Goal: Information Seeking & Learning: Learn about a topic

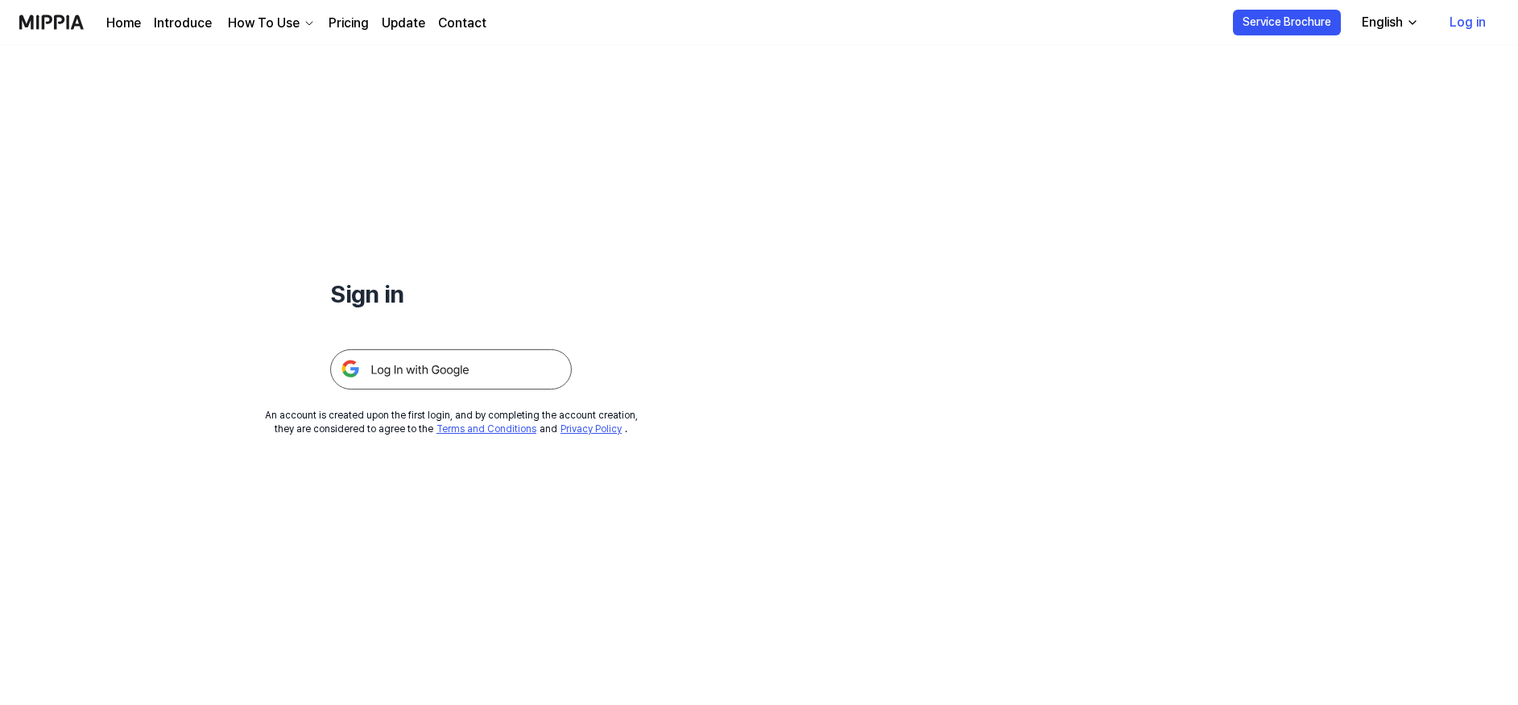
click at [411, 357] on img at bounding box center [451, 369] width 242 height 40
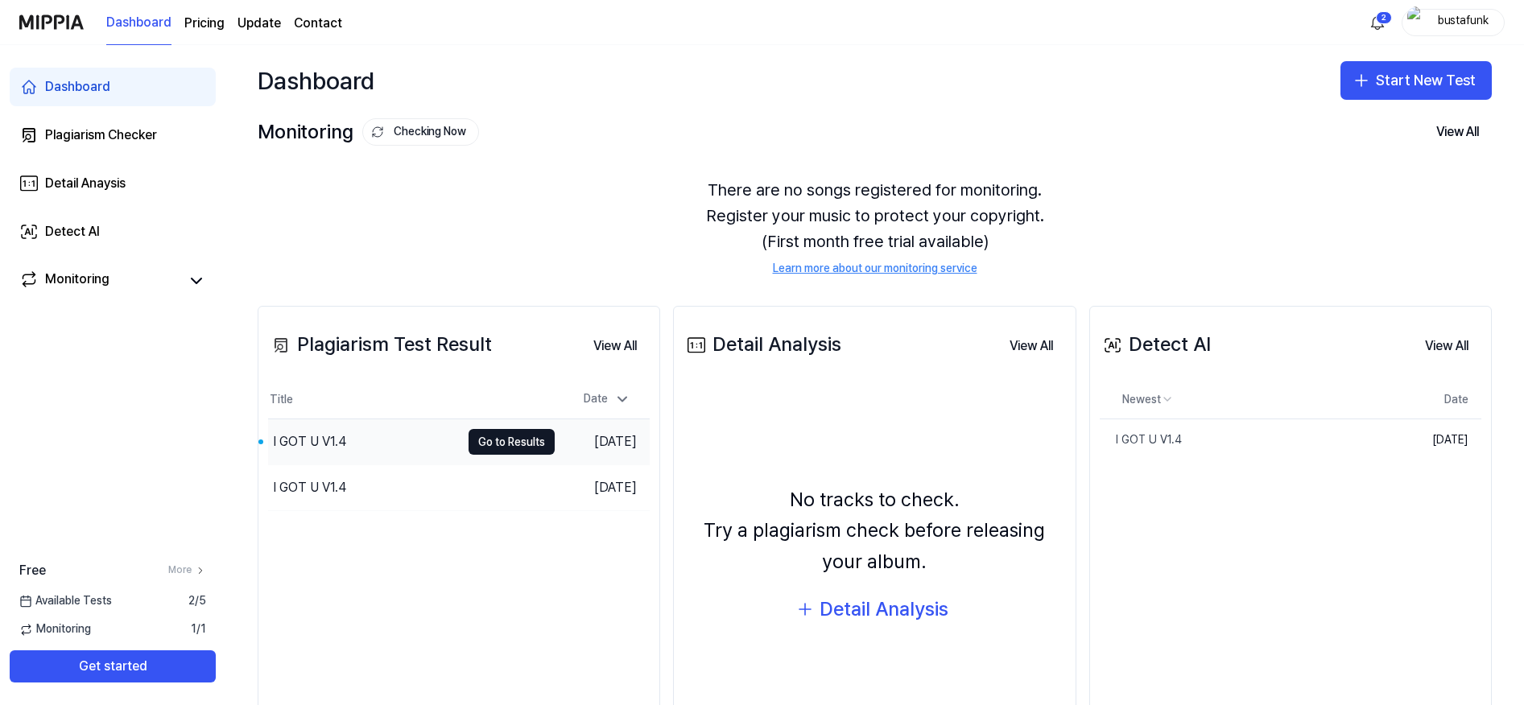
click at [319, 456] on div "I GOT U V1.4" at bounding box center [364, 442] width 192 height 45
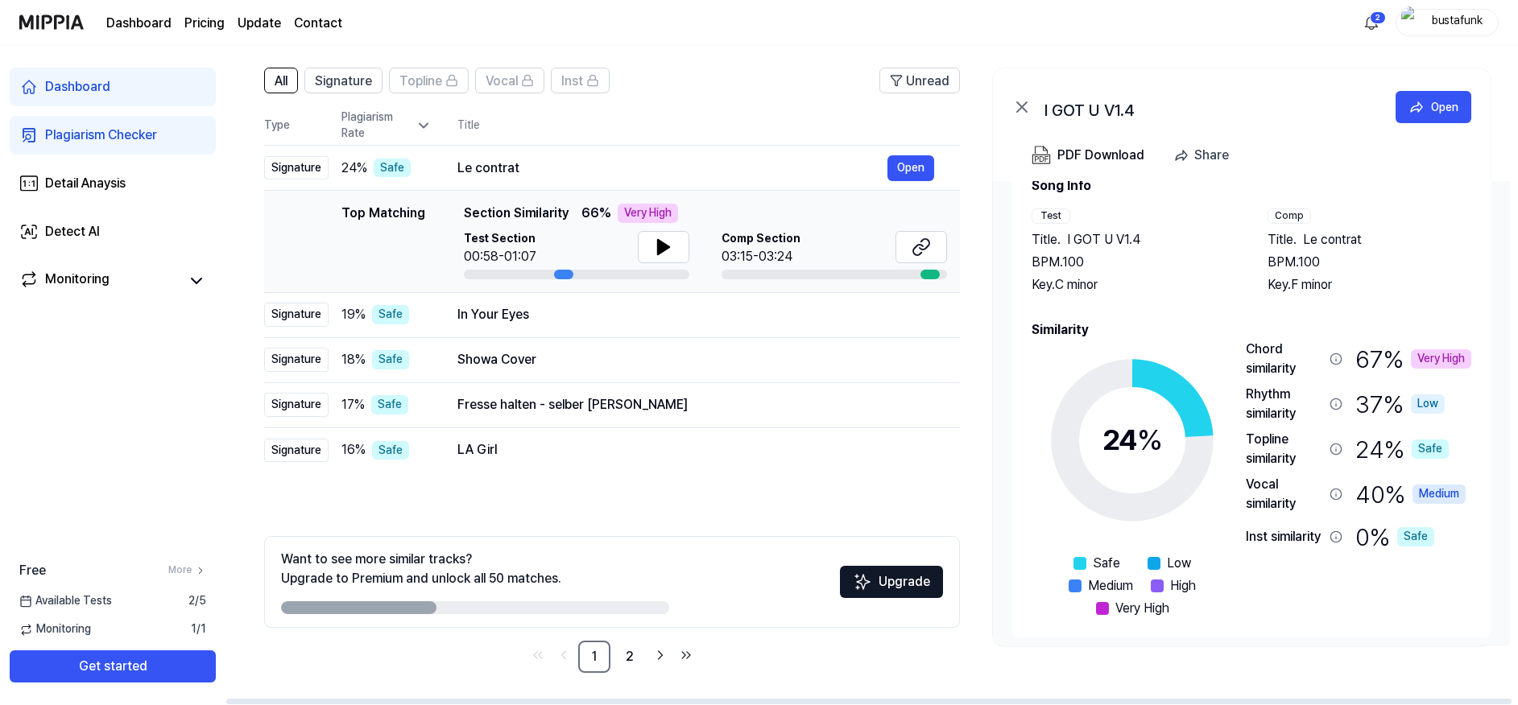
scroll to position [29, 0]
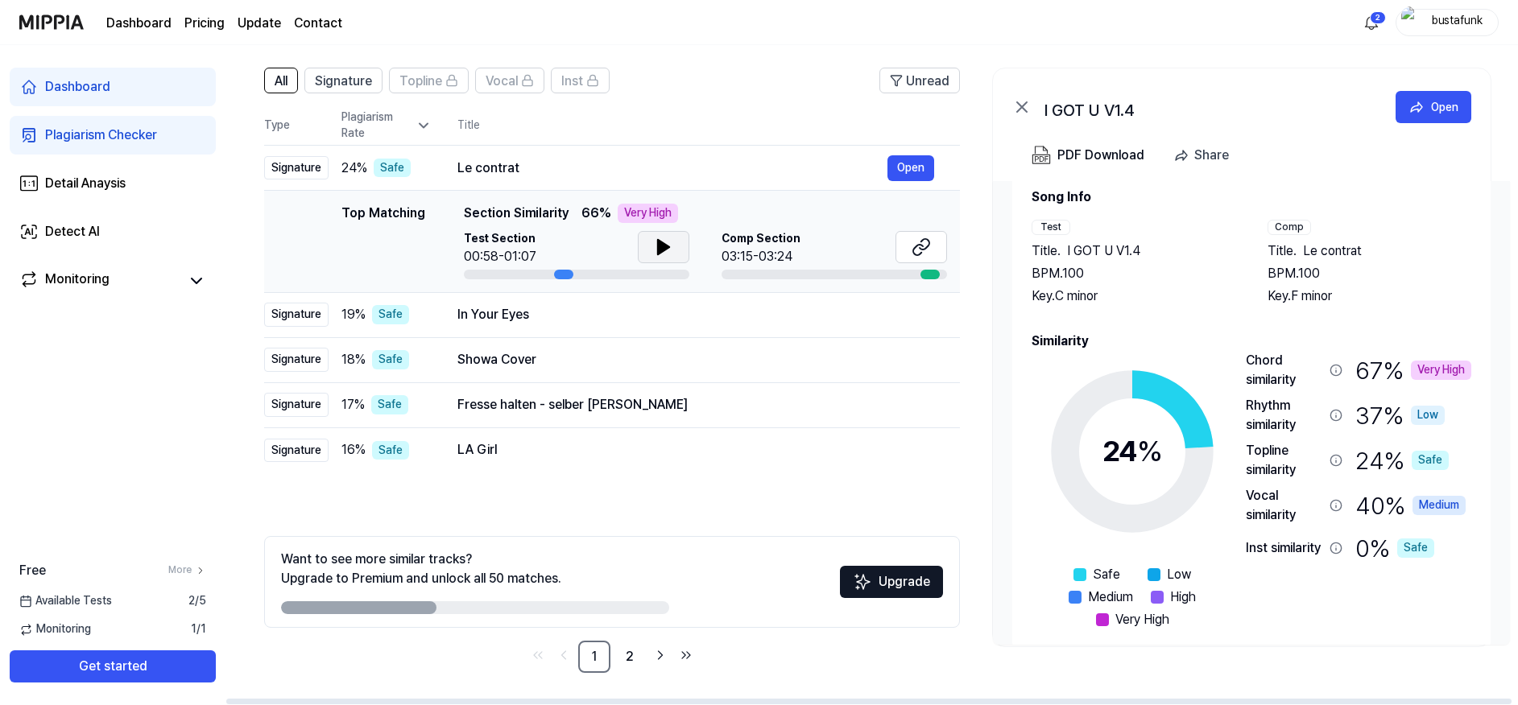
click at [658, 250] on icon at bounding box center [663, 247] width 11 height 14
click at [674, 245] on button at bounding box center [664, 247] width 52 height 32
click at [1328, 246] on span "Le contrat" at bounding box center [1332, 251] width 59 height 19
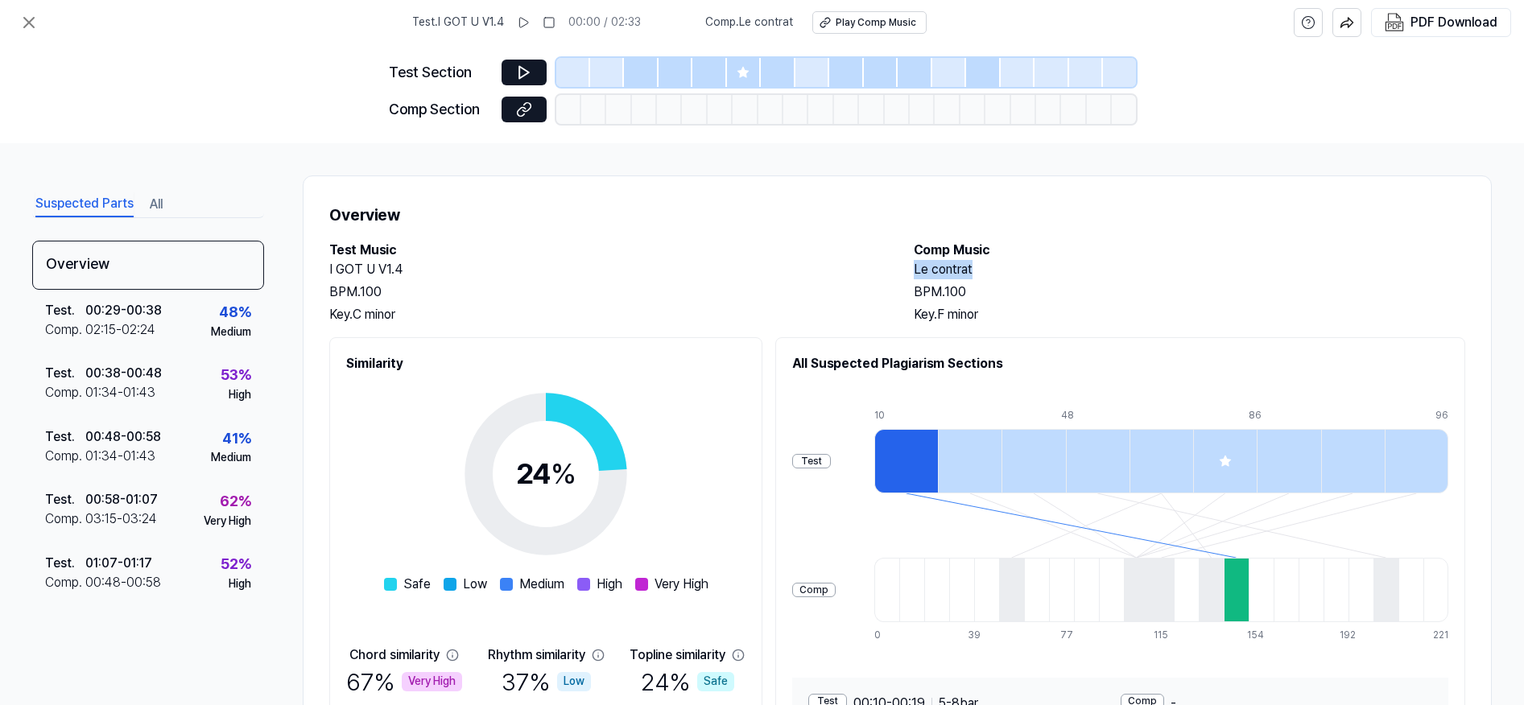
drag, startPoint x: 965, startPoint y: 269, endPoint x: 913, endPoint y: 269, distance: 51.5
click at [914, 269] on h2 "Le contrat" at bounding box center [1190, 269] width 552 height 19
copy h2 "Le contrat"
click at [973, 290] on div "BPM. 100" at bounding box center [1190, 292] width 552 height 19
drag, startPoint x: 972, startPoint y: 256, endPoint x: 912, endPoint y: 246, distance: 60.4
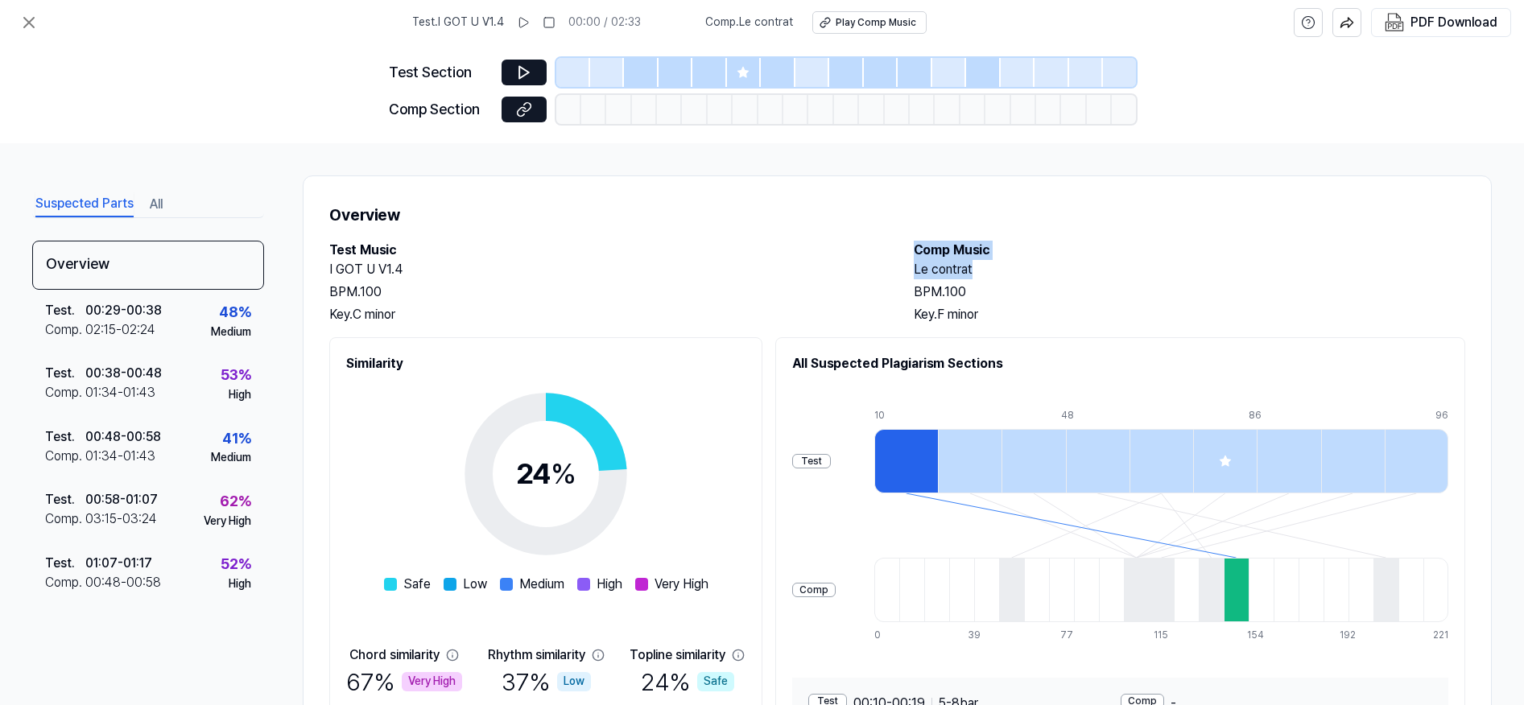
click at [914, 246] on div "Comp Music Le contrat BPM. 100 Key. F minor" at bounding box center [1190, 283] width 552 height 84
copy div "Comp Music Le contrat"
click at [839, 260] on h2 "I GOT U V1.4" at bounding box center [605, 269] width 552 height 19
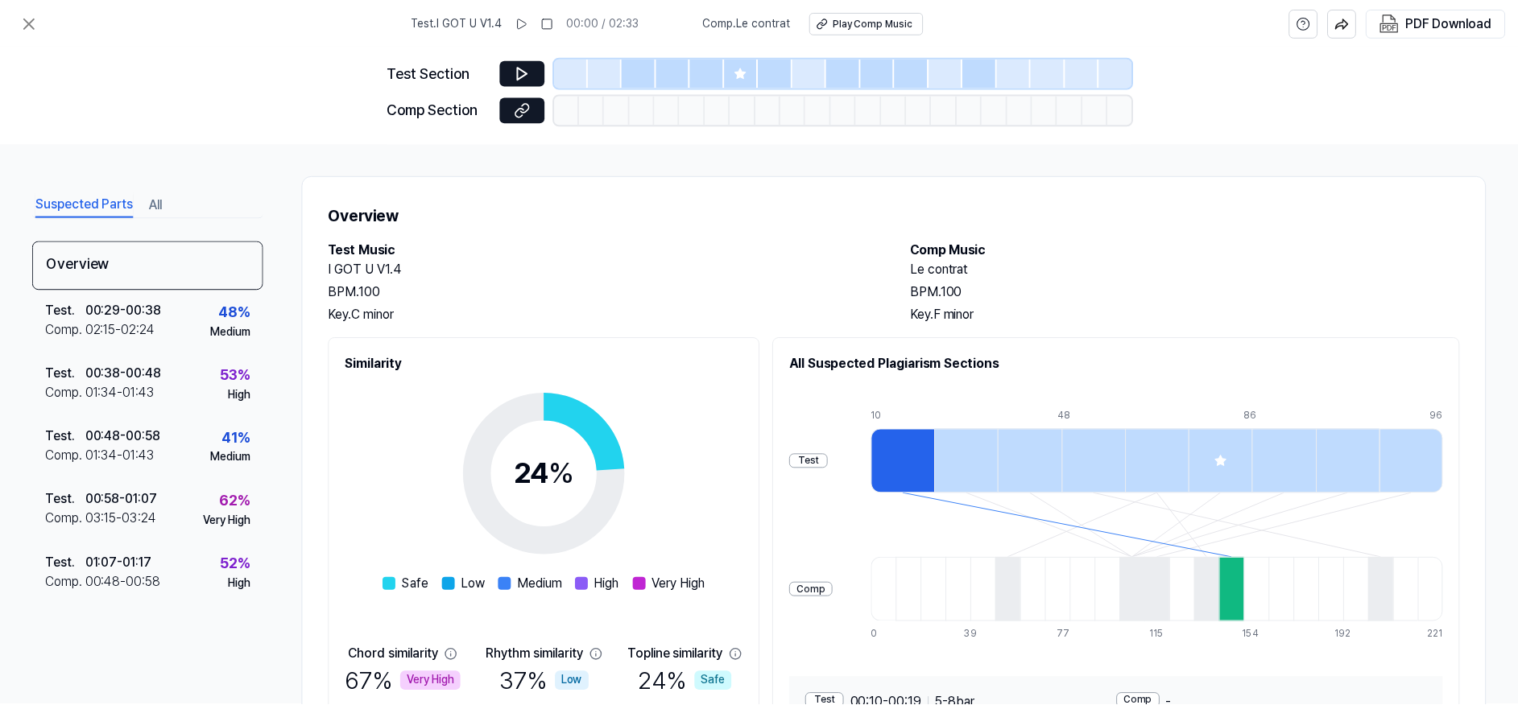
scroll to position [106, 0]
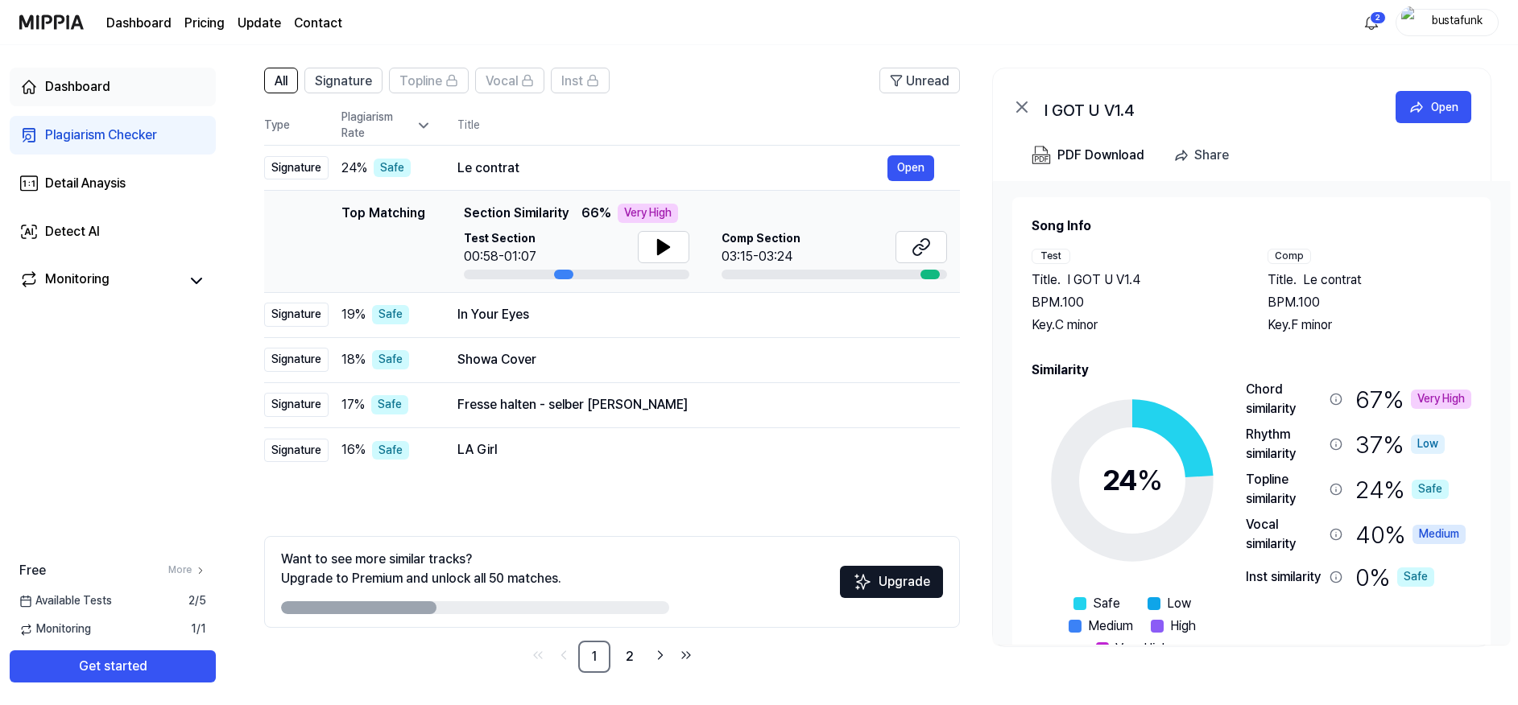
click at [71, 91] on div "Dashboard" at bounding box center [77, 86] width 65 height 19
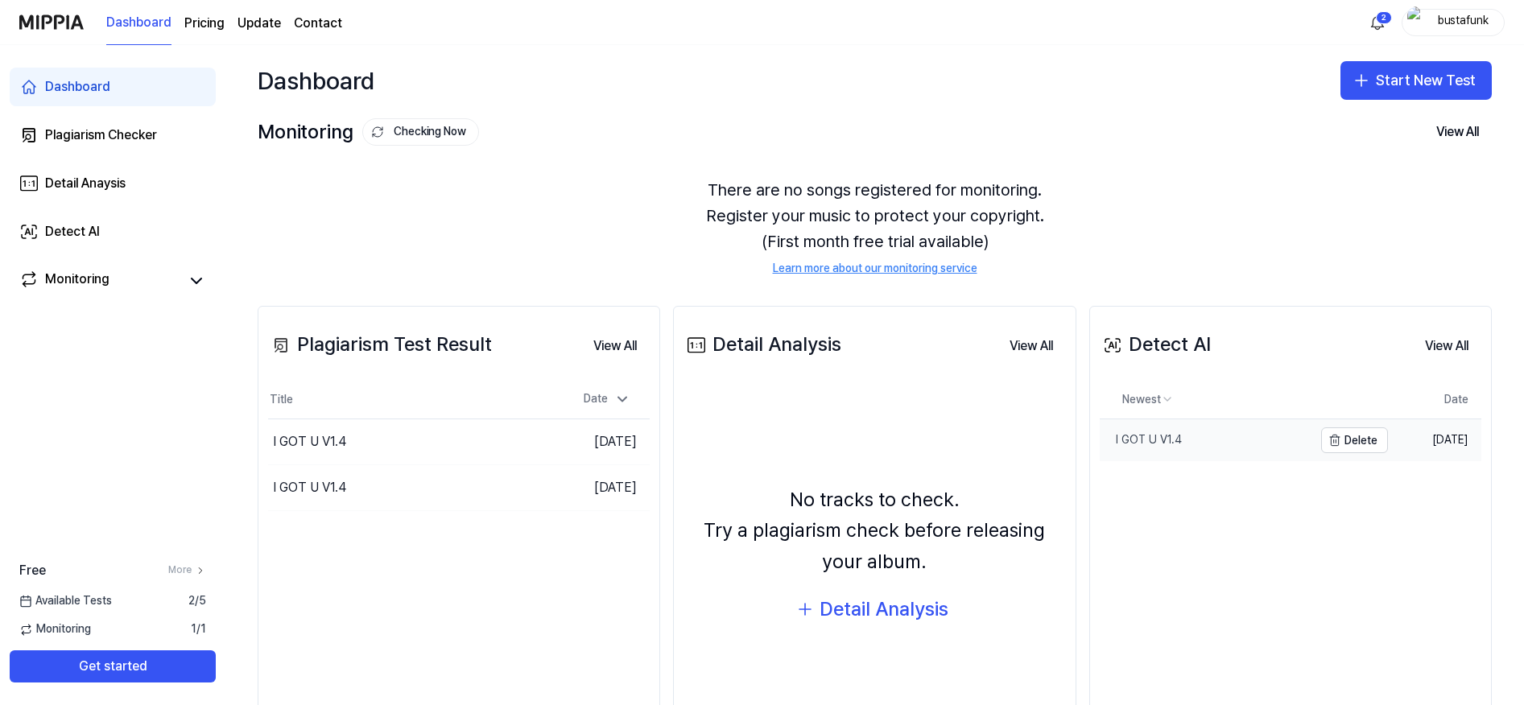
click at [1162, 443] on div "I GOT U V1.4" at bounding box center [1141, 440] width 82 height 16
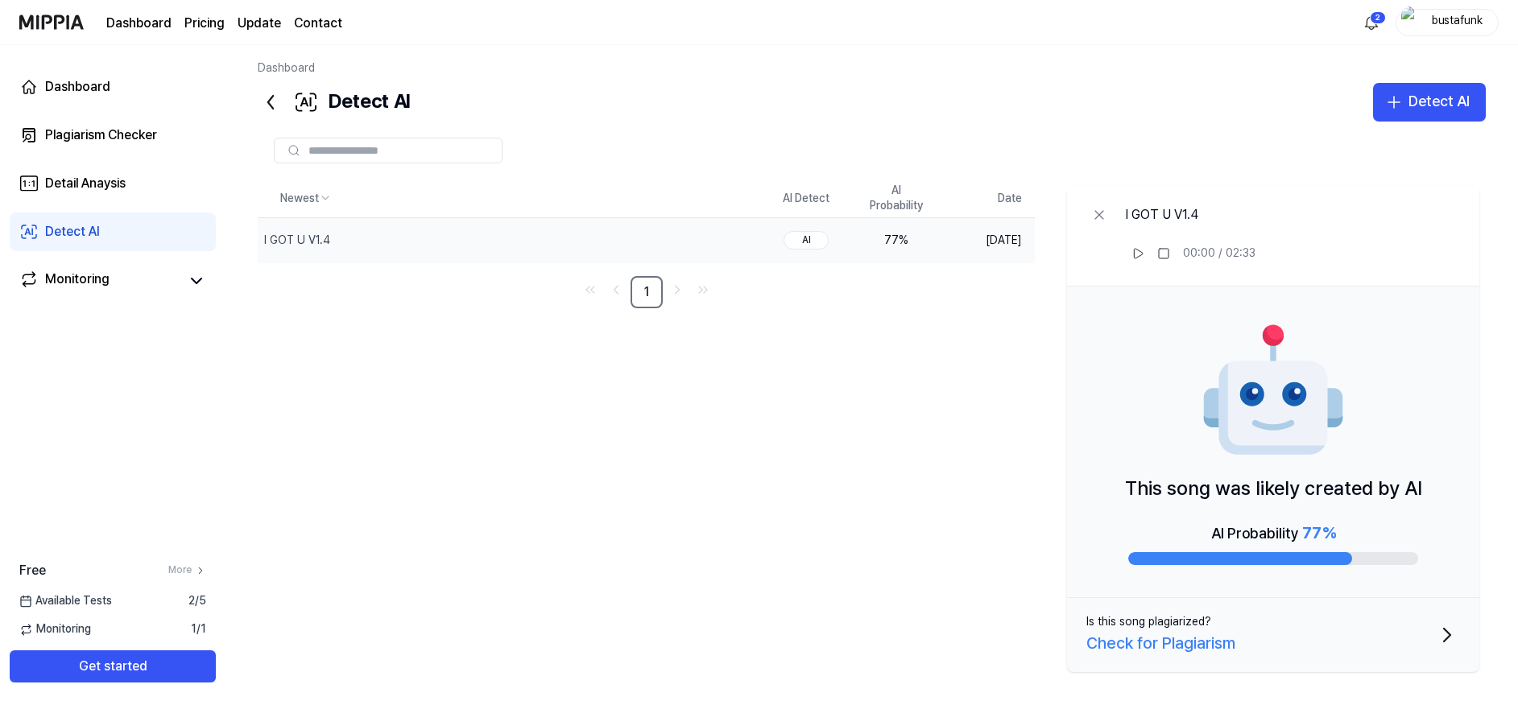
scroll to position [10, 0]
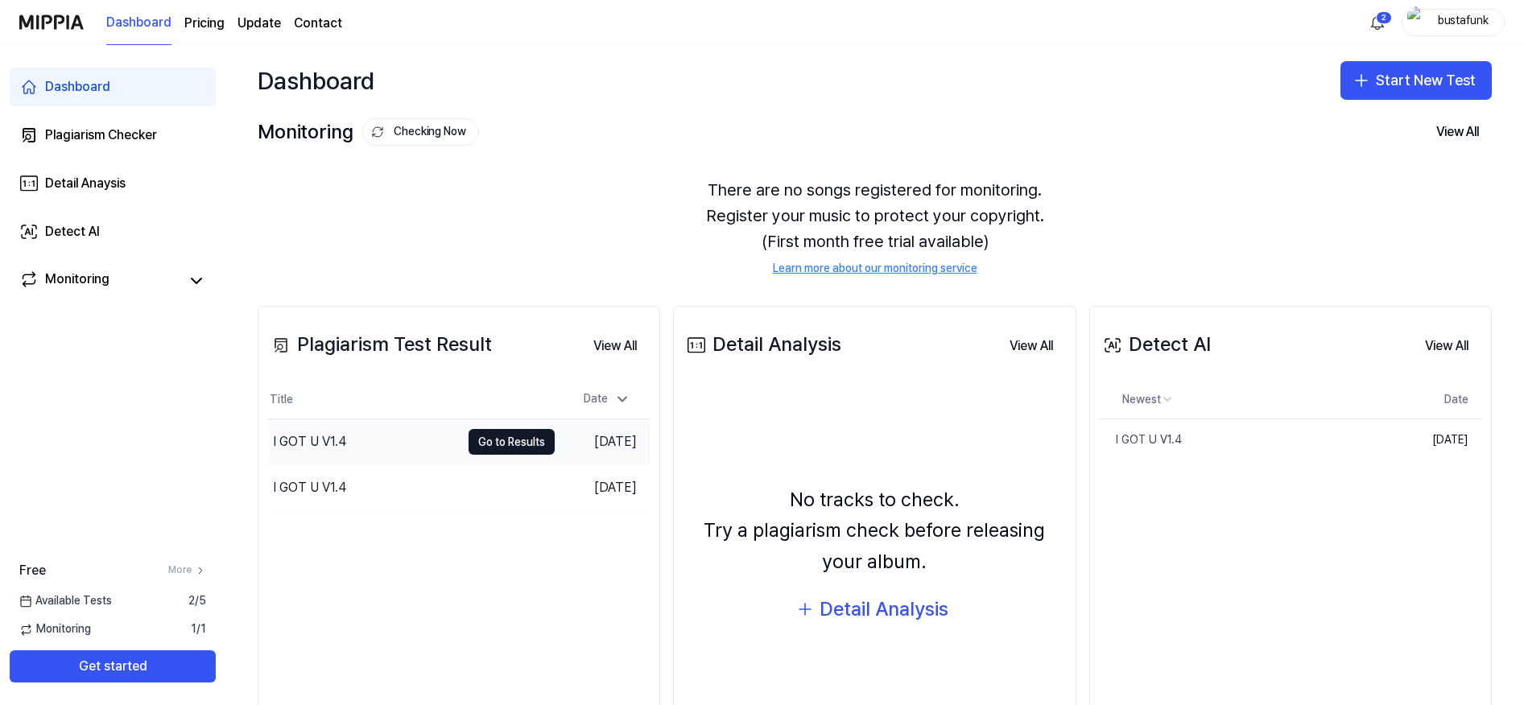
click at [347, 440] on div "I GOT U V1.4" at bounding box center [364, 442] width 192 height 45
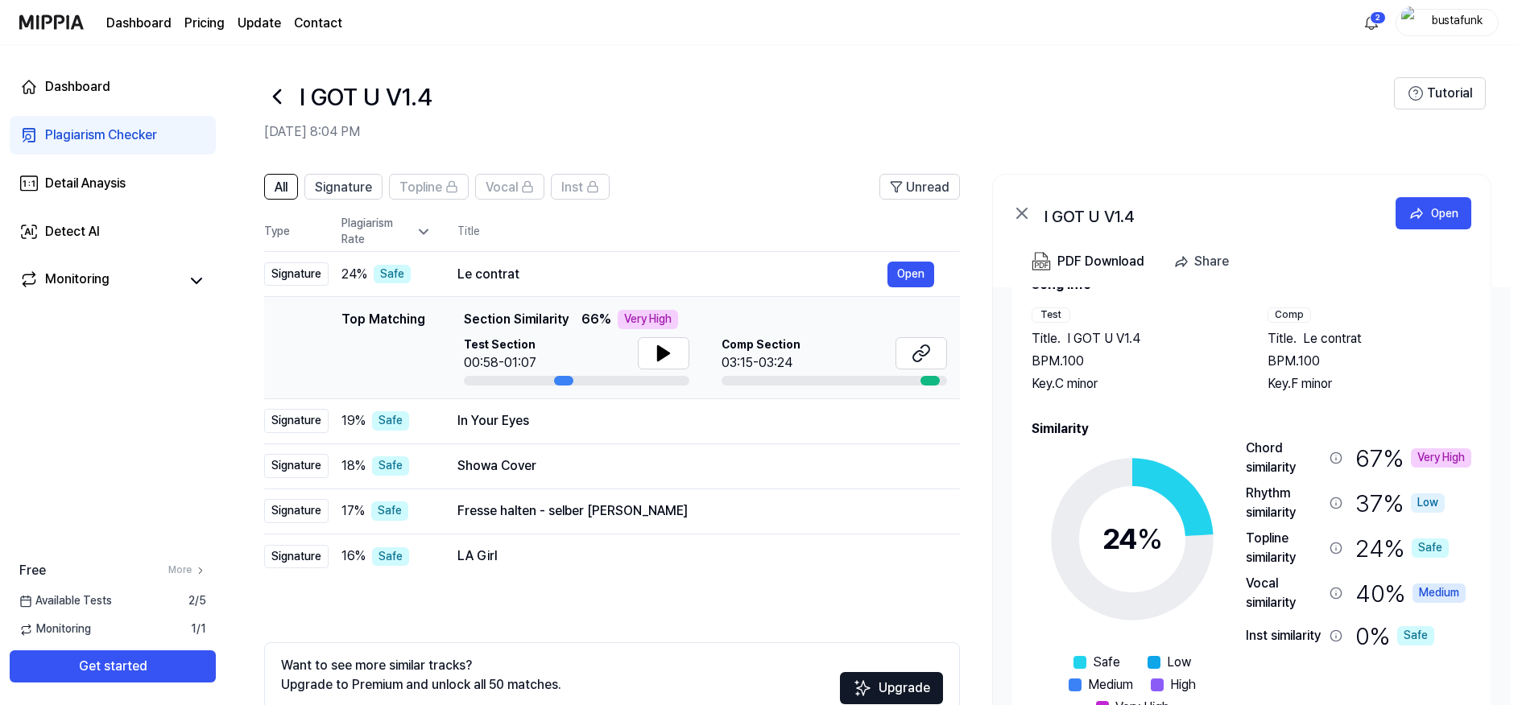
scroll to position [49, 0]
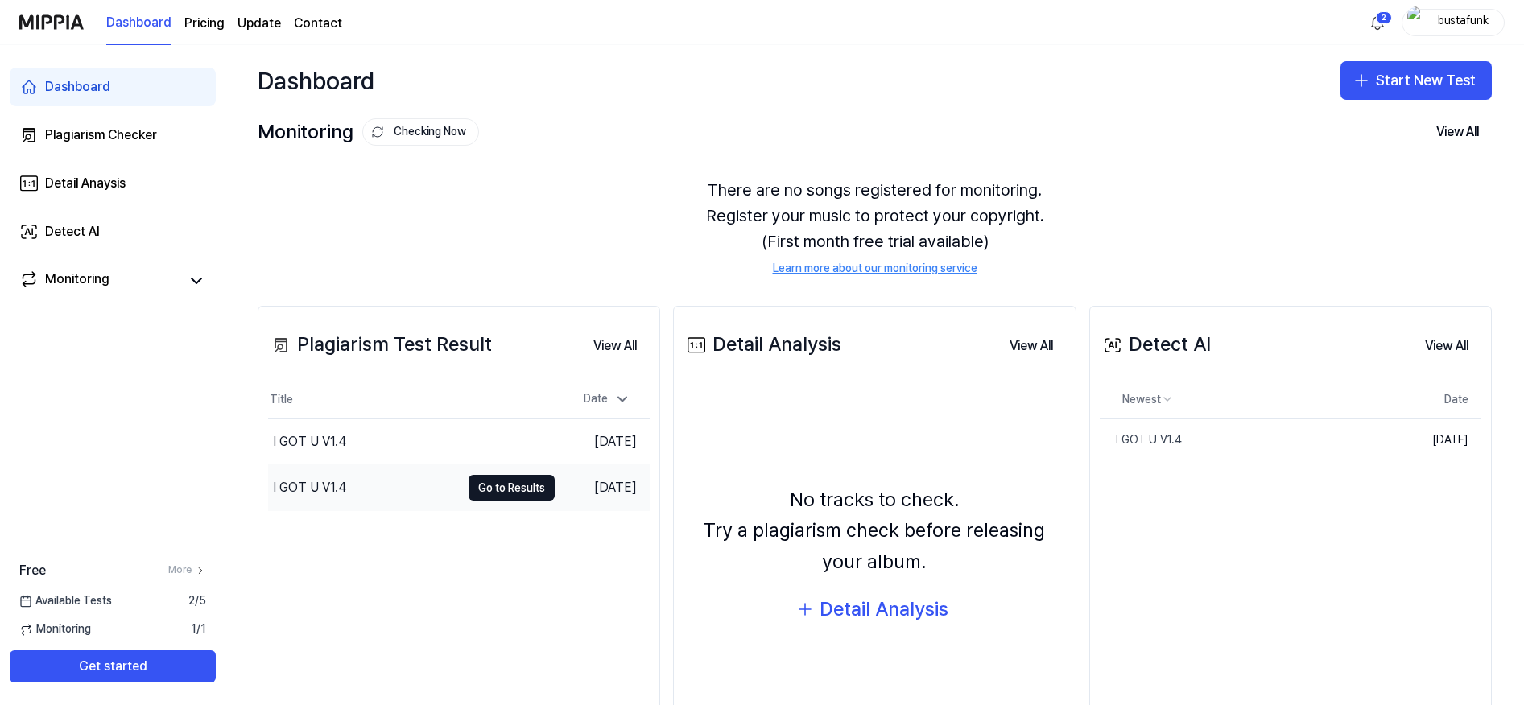
click at [320, 488] on div "I GOT U V1.4" at bounding box center [309, 487] width 73 height 19
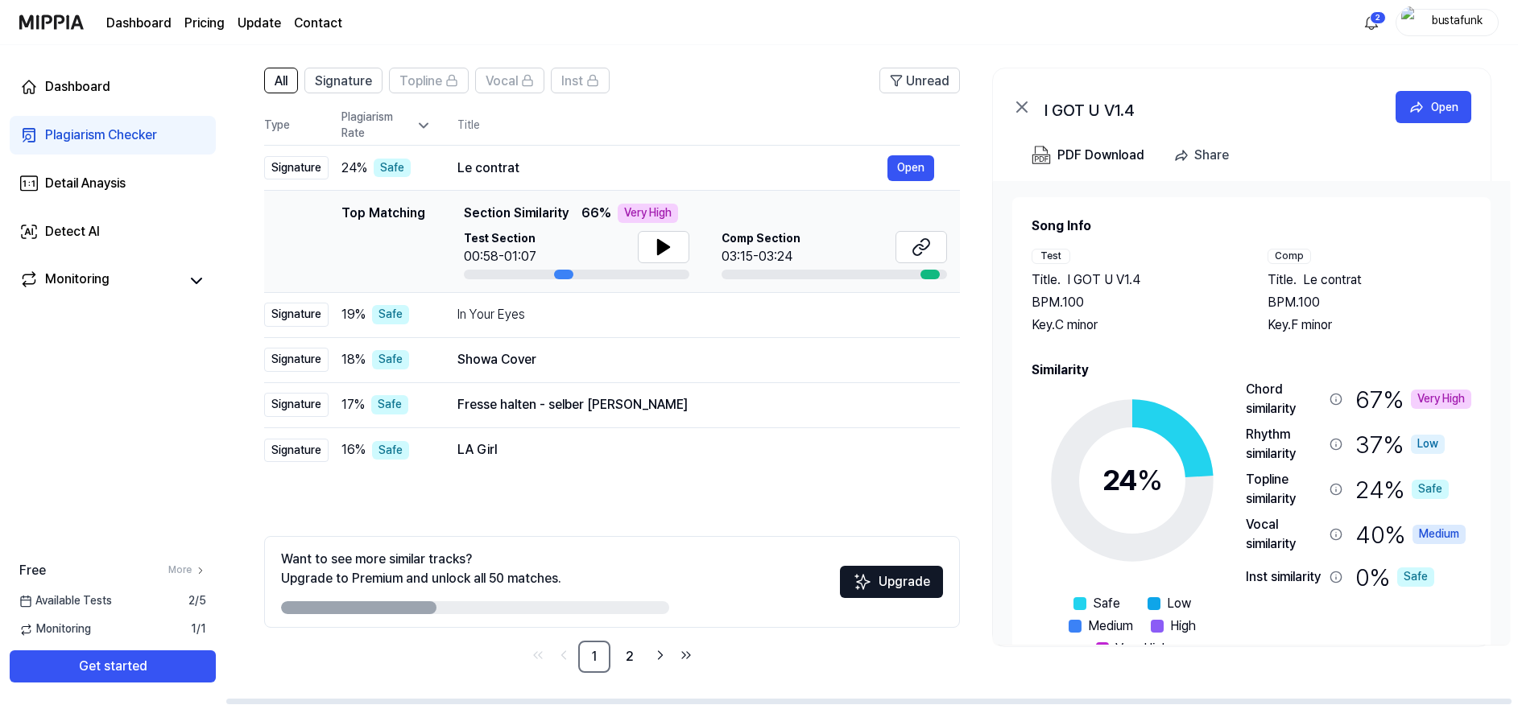
scroll to position [19, 0]
